Goal: Transaction & Acquisition: Subscribe to service/newsletter

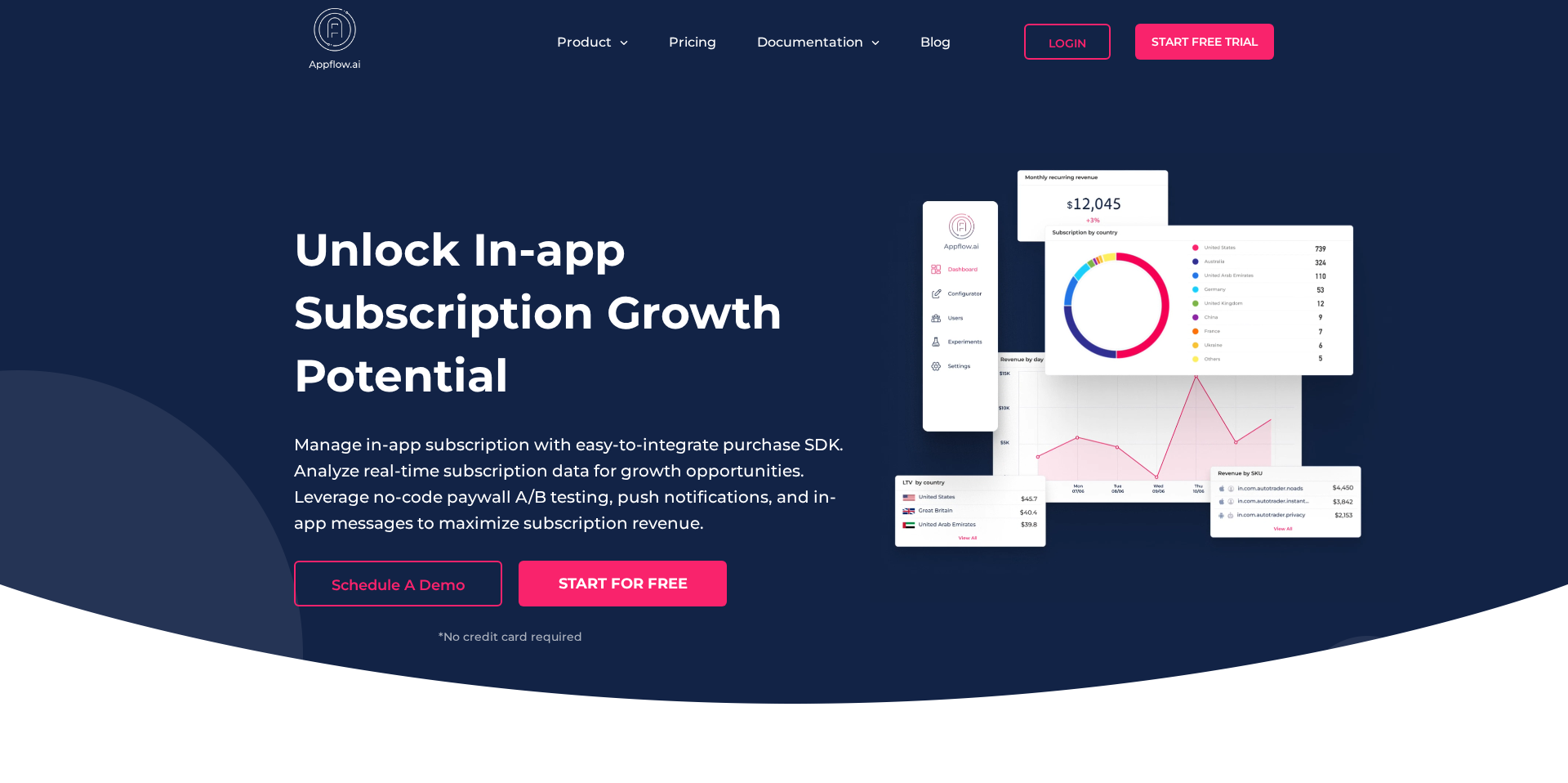
click at [647, 583] on link "START FOR FREE" at bounding box center [622, 583] width 208 height 46
click at [419, 574] on link "Schedule A Demo" at bounding box center [398, 583] width 208 height 46
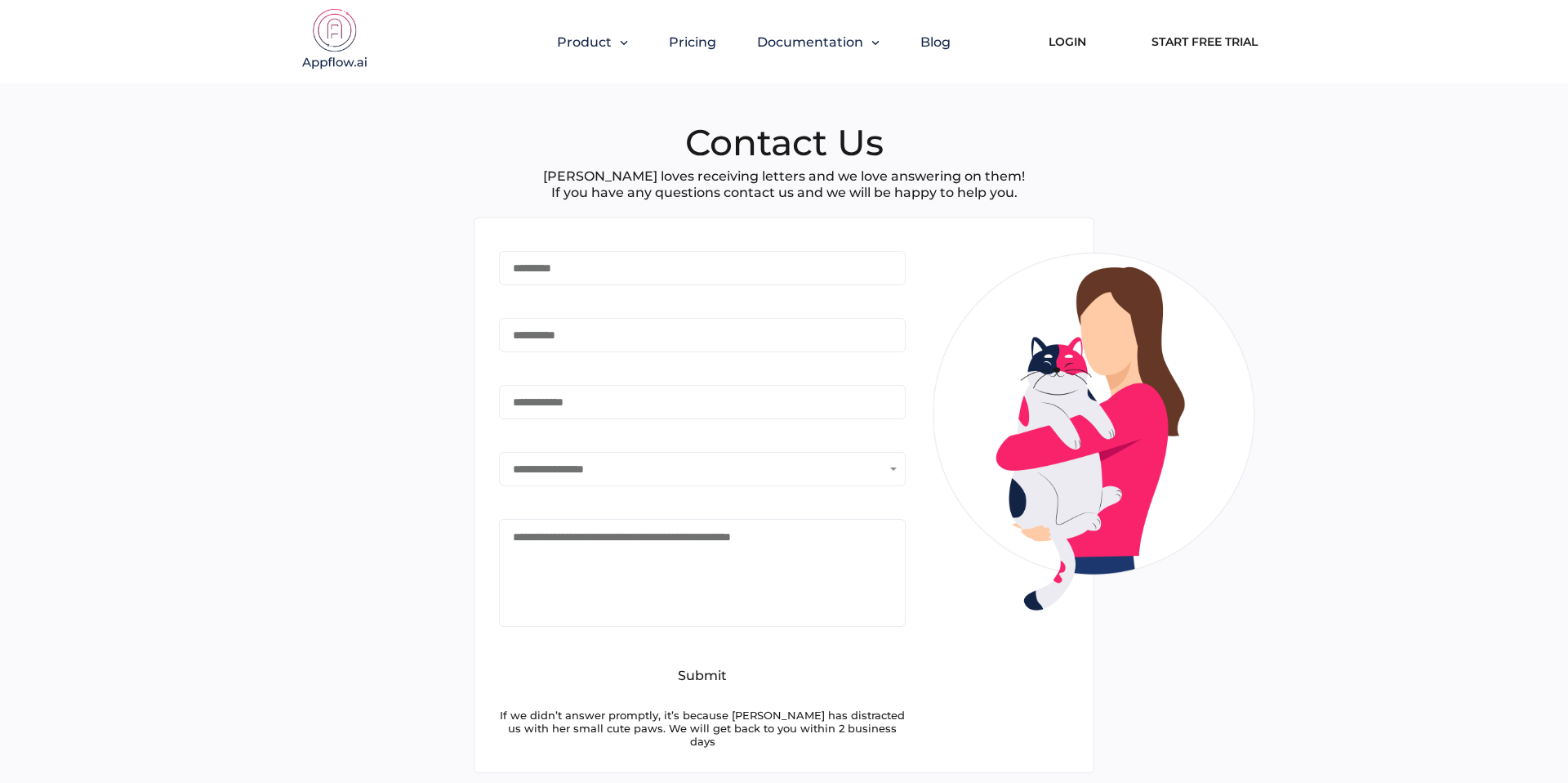
type input "*******"
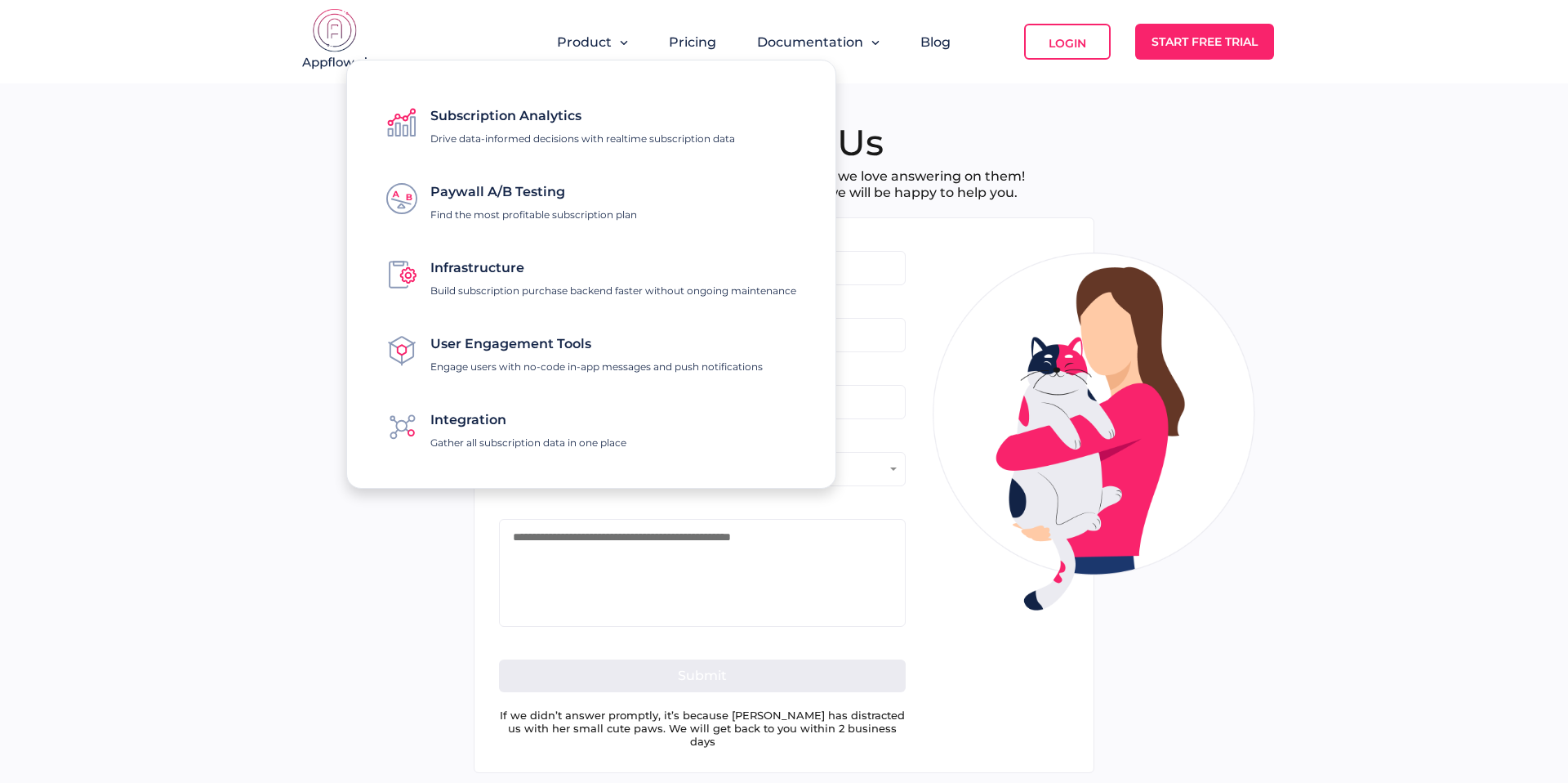
click at [713, 37] on div "Pricing" at bounding box center [692, 41] width 64 height 36
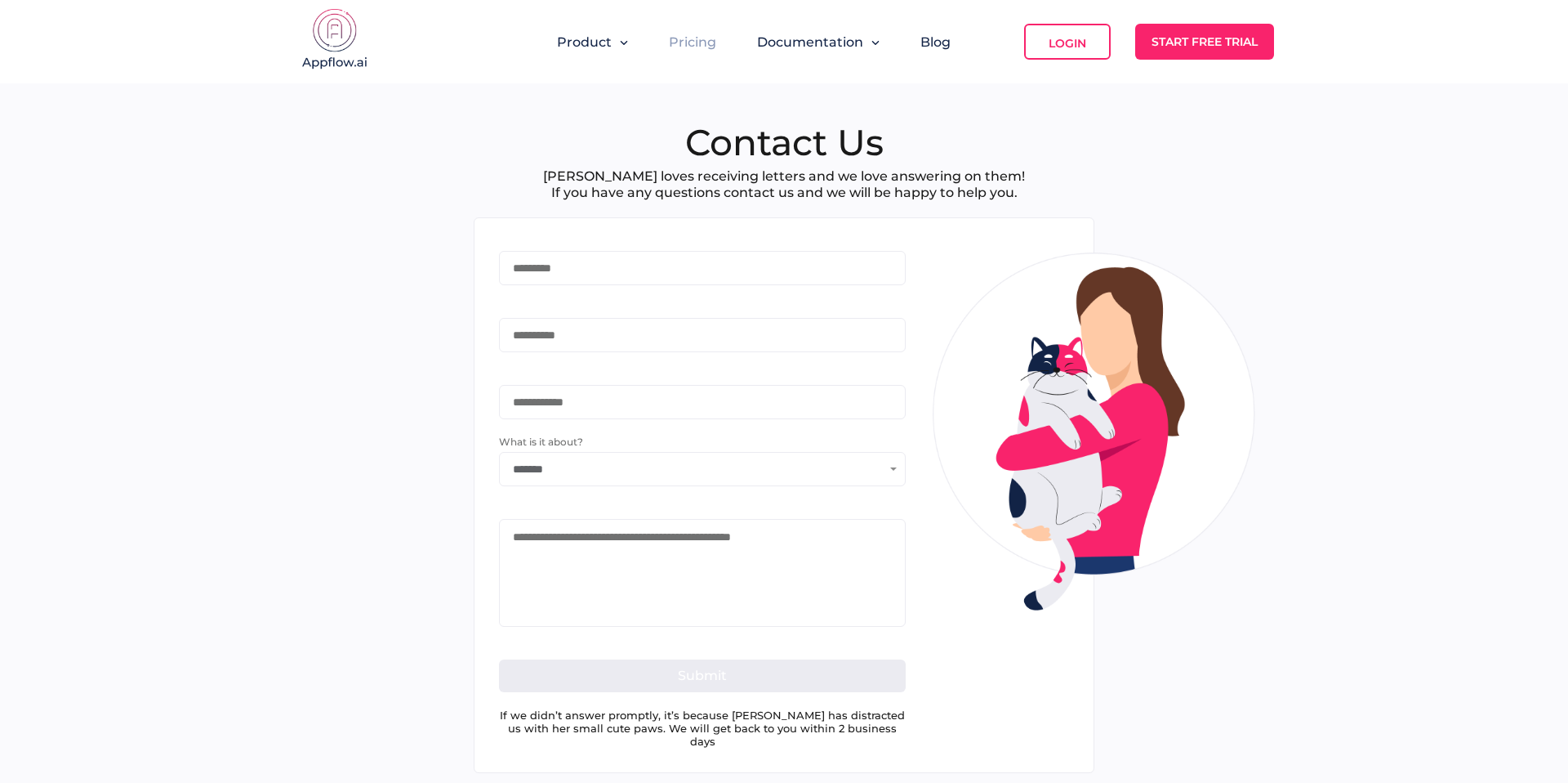
click at [698, 41] on link "Pricing" at bounding box center [692, 41] width 47 height 15
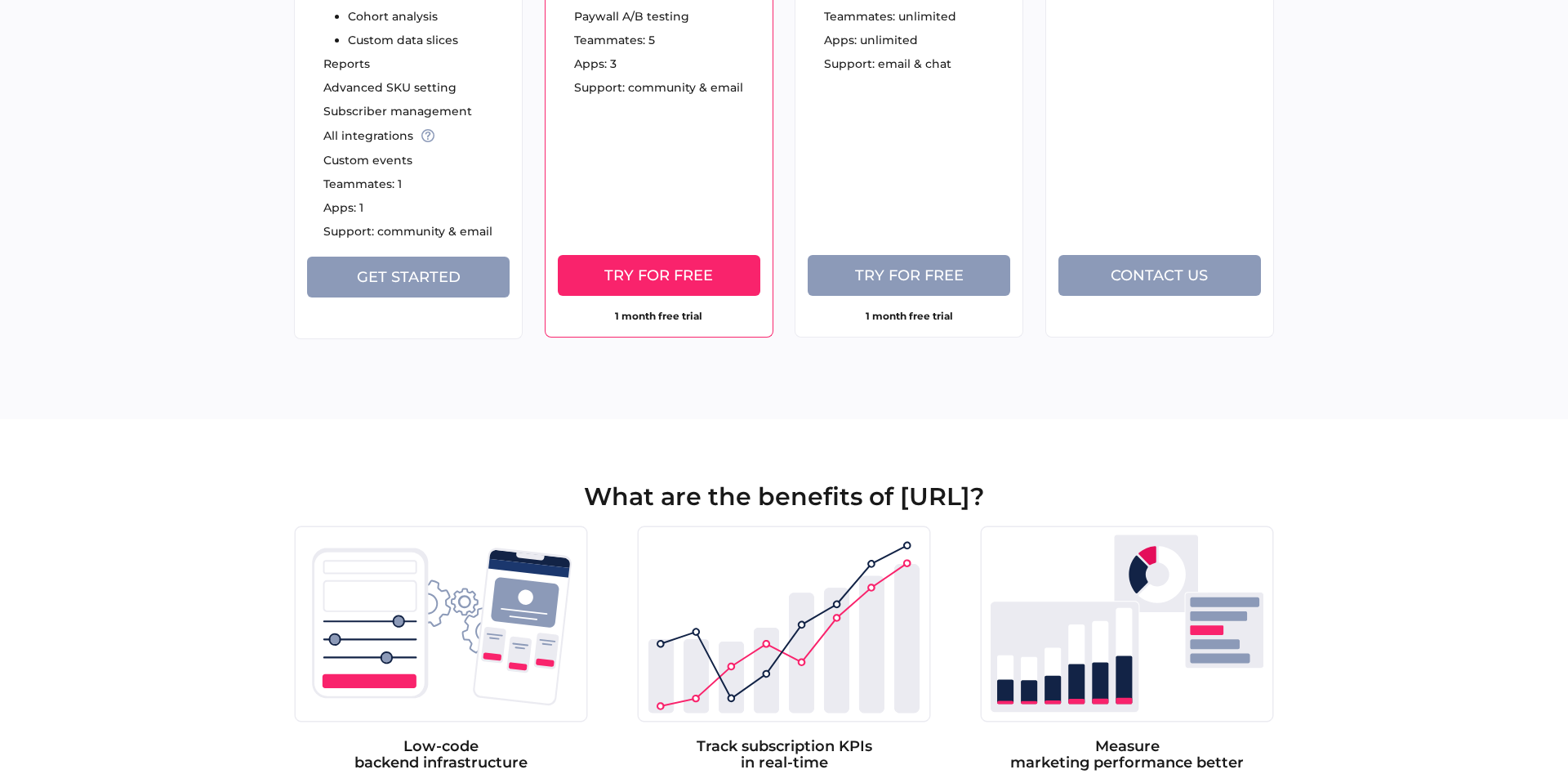
scroll to position [133, 0]
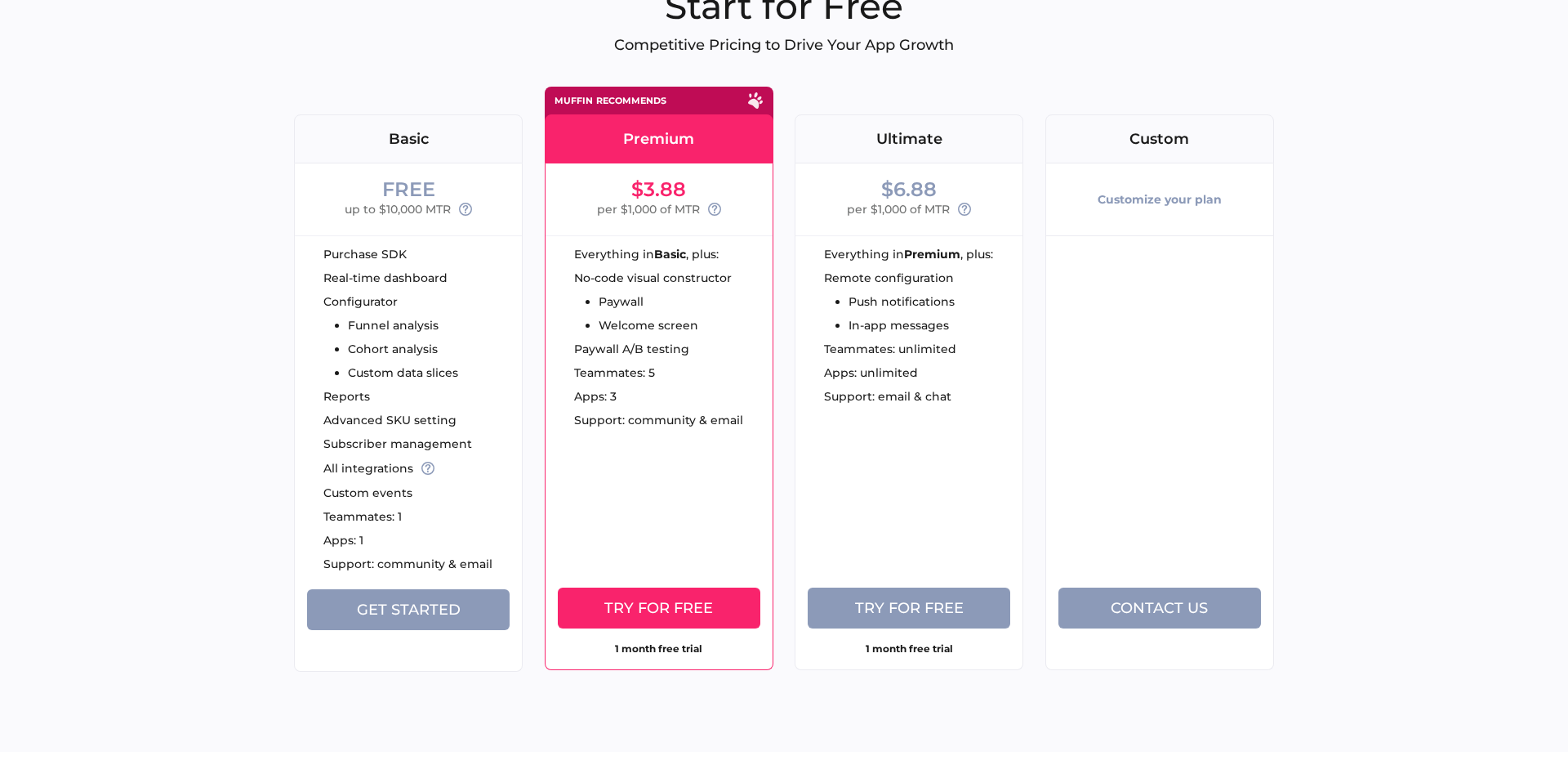
click at [960, 423] on div "$6.88 per $1,000 of MTR Everything in Premium , plus: Remote configuration Push…" at bounding box center [909, 417] width 229 height 506
click at [923, 145] on div "Ultimate" at bounding box center [909, 139] width 227 height 15
click at [614, 120] on div "Premium" at bounding box center [658, 139] width 229 height 49
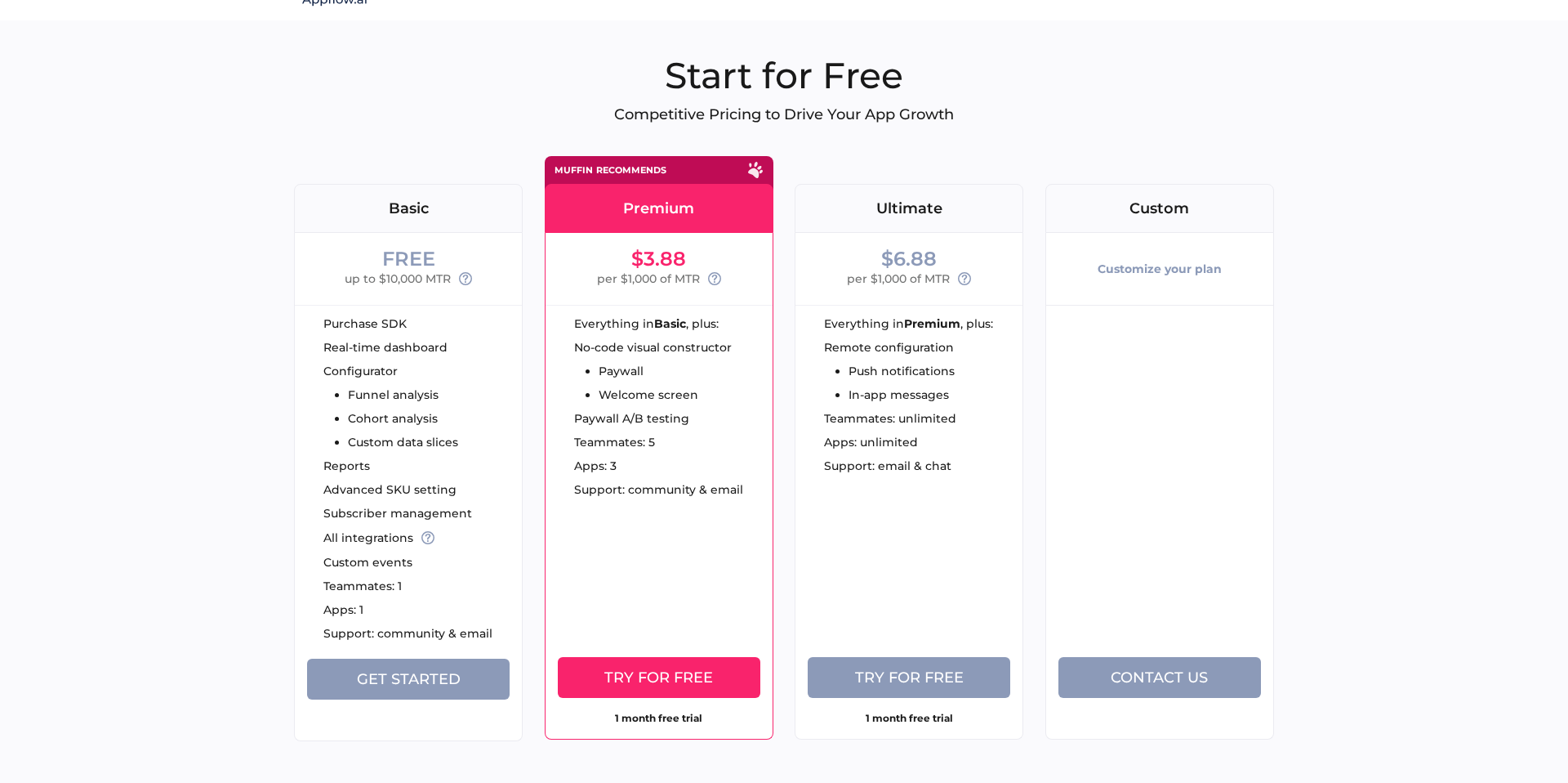
scroll to position [65, 0]
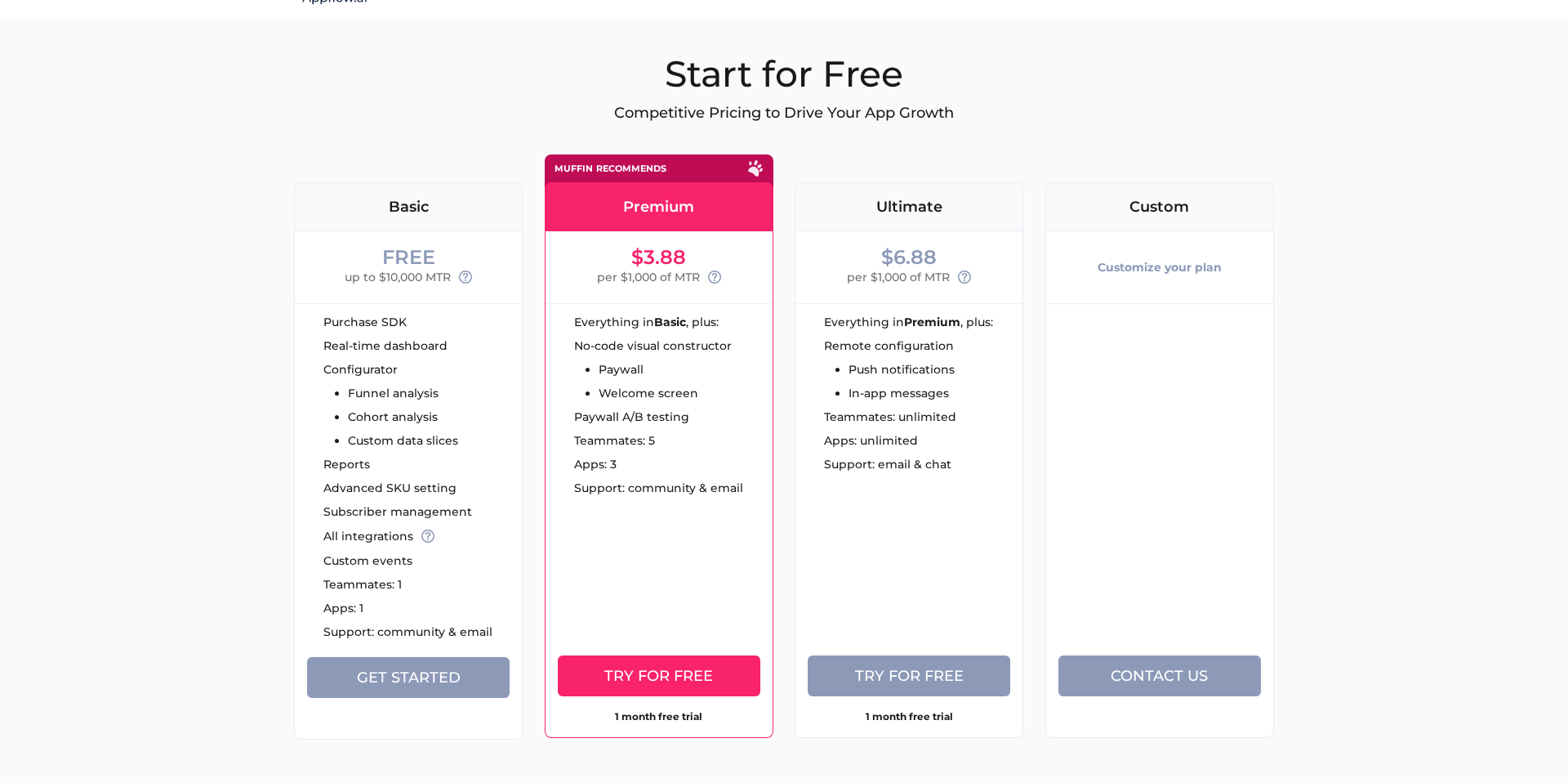
click at [666, 673] on span "Try for free" at bounding box center [658, 676] width 108 height 18
